Goal: Check status: Check status

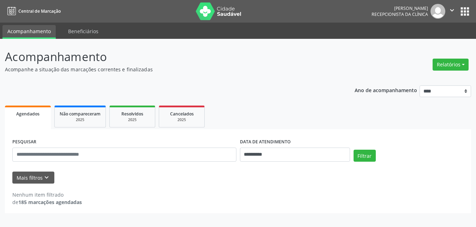
scroll to position [7, 0]
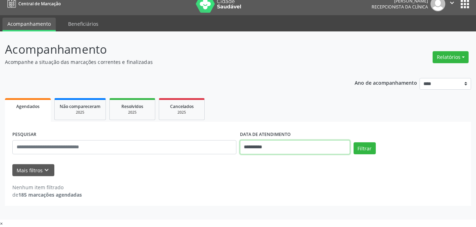
click at [292, 148] on input "**********" at bounding box center [295, 147] width 110 height 14
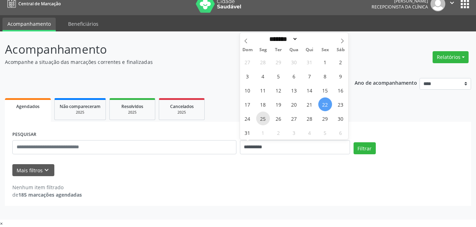
click at [263, 119] on span "25" at bounding box center [263, 119] width 14 height 14
type input "**********"
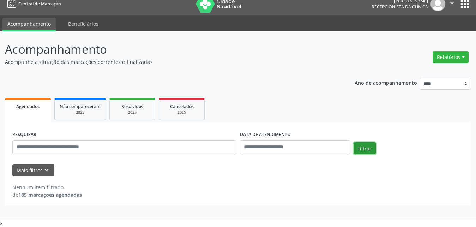
click at [360, 149] on button "Filtrar" at bounding box center [365, 148] width 22 height 12
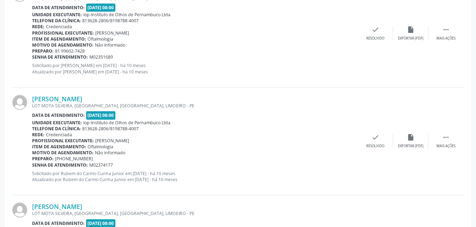
scroll to position [1628, 0]
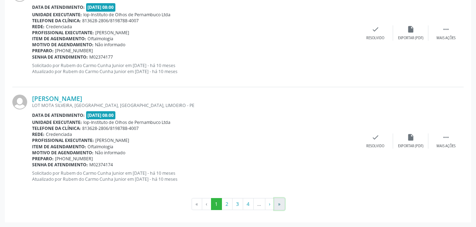
click at [283, 204] on button "»" at bounding box center [279, 204] width 11 height 12
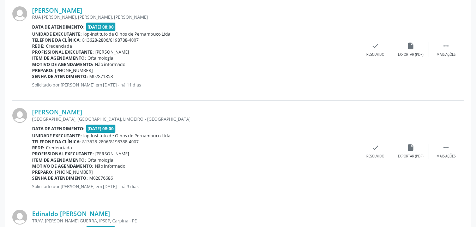
scroll to position [520, 0]
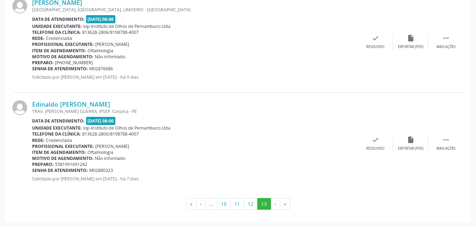
click at [286, 203] on li "»" at bounding box center [285, 204] width 10 height 12
click at [275, 200] on li "›" at bounding box center [275, 204] width 9 height 12
click at [274, 208] on li "›" at bounding box center [275, 204] width 9 height 12
click at [250, 198] on button "12" at bounding box center [251, 204] width 14 height 12
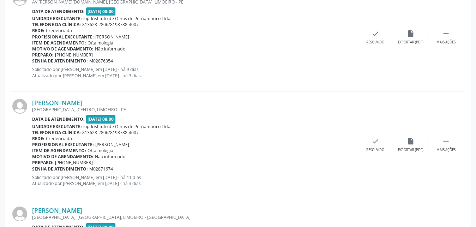
scroll to position [1622, 0]
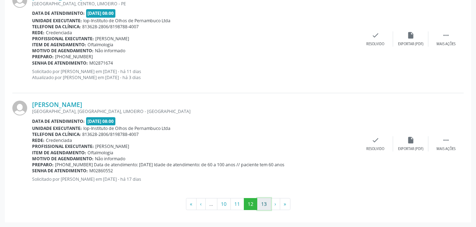
click at [266, 206] on button "13" at bounding box center [264, 204] width 14 height 12
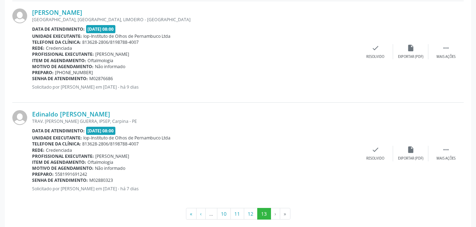
scroll to position [520, 0]
